Goal: Find specific page/section: Find specific page/section

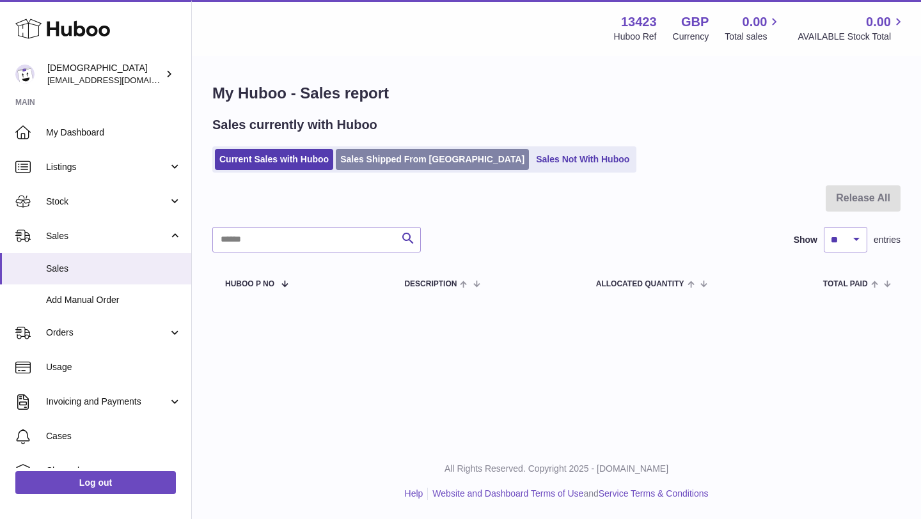
click at [384, 166] on link "Sales Shipped From Huboo" at bounding box center [432, 159] width 193 height 21
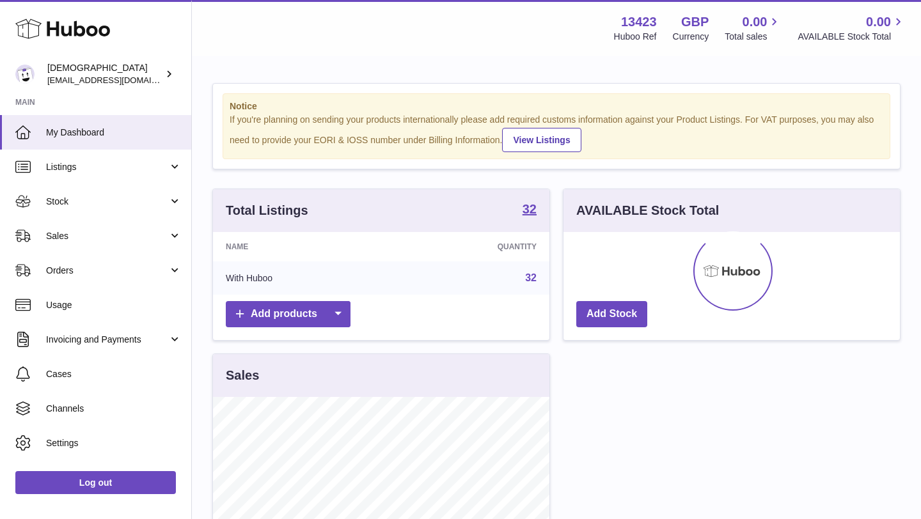
scroll to position [199, 336]
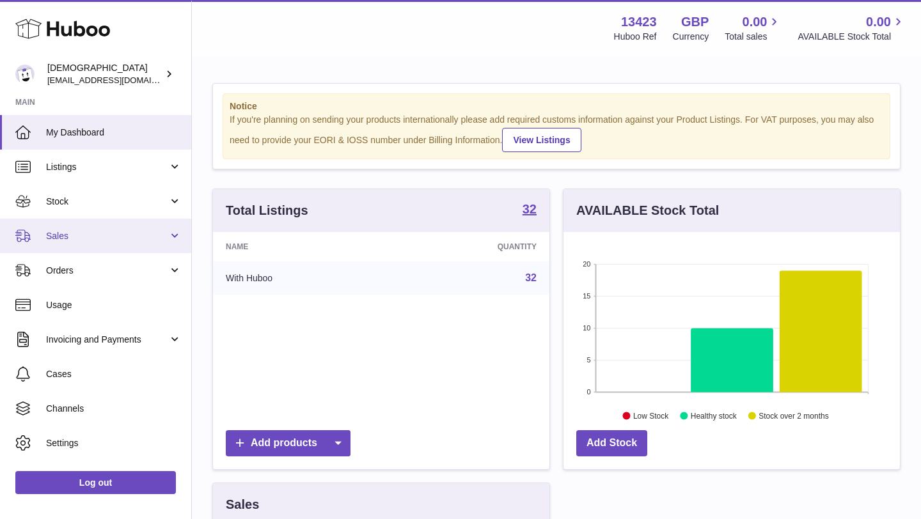
click at [76, 235] on span "Sales" at bounding box center [107, 236] width 122 height 12
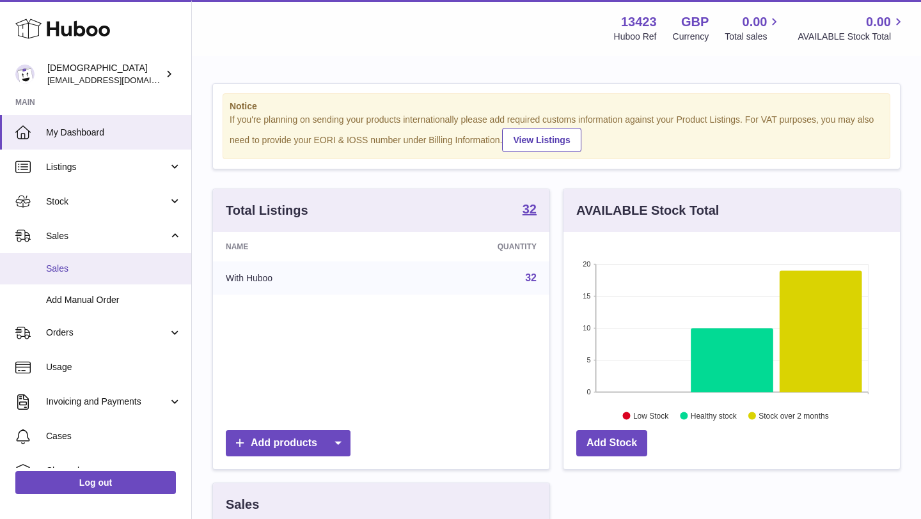
click at [77, 274] on span "Sales" at bounding box center [114, 269] width 136 height 12
